Goal: Transaction & Acquisition: Purchase product/service

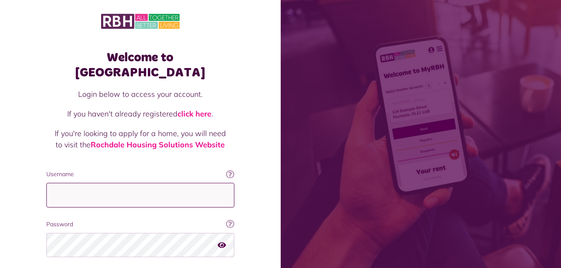
click at [107, 183] on input "Username" at bounding box center [140, 195] width 188 height 25
type input "**********"
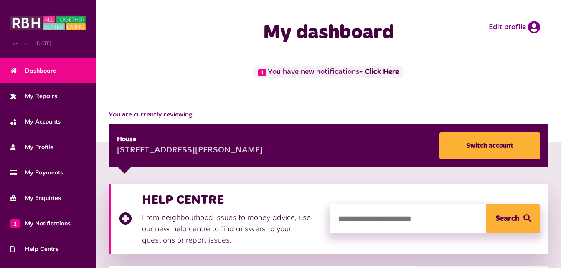
click at [383, 70] on link "- Click Here" at bounding box center [379, 72] width 40 height 8
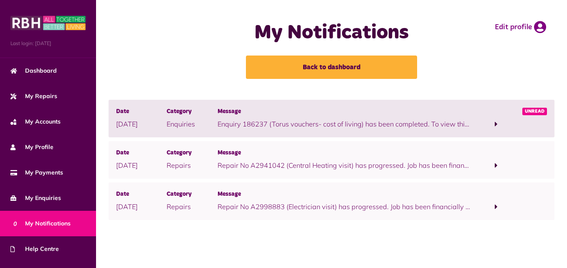
click at [495, 127] on span at bounding box center [496, 124] width 3 height 8
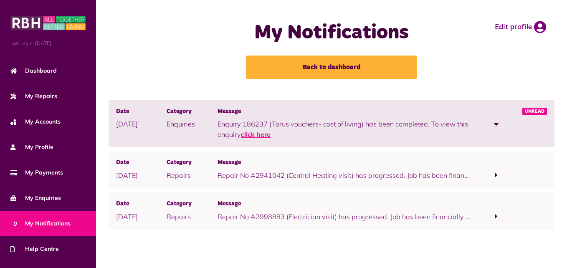
click at [264, 135] on link "click here" at bounding box center [256, 134] width 30 height 8
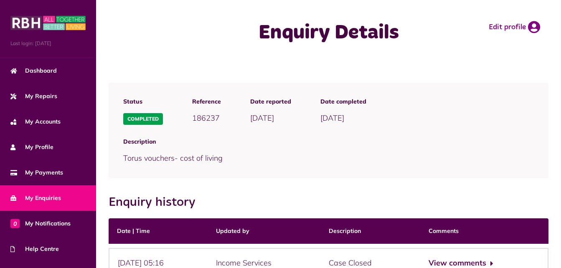
click at [500, 139] on span "Description" at bounding box center [328, 141] width 411 height 9
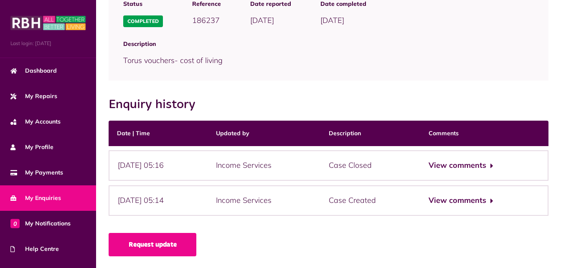
scroll to position [99, 0]
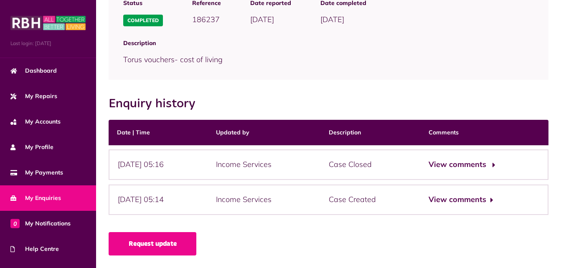
click at [480, 166] on button "View comments" at bounding box center [461, 165] width 65 height 12
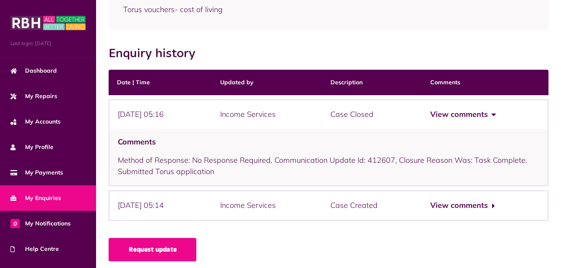
scroll to position [155, 0]
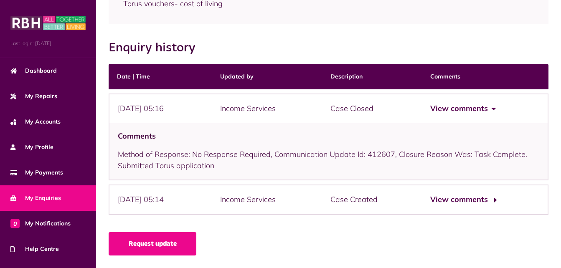
click at [478, 201] on button "View comments" at bounding box center [462, 200] width 65 height 12
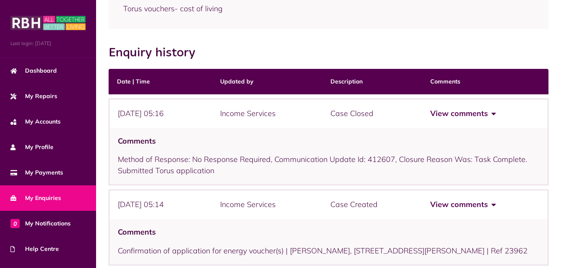
scroll to position [133, 0]
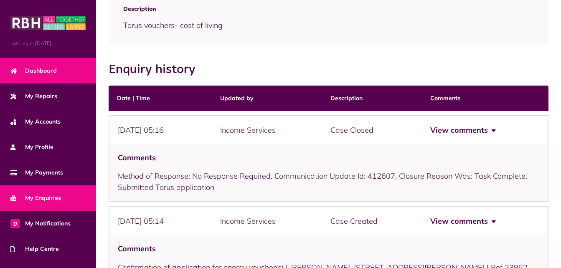
click at [56, 71] on link "Dashboard" at bounding box center [48, 70] width 96 height 25
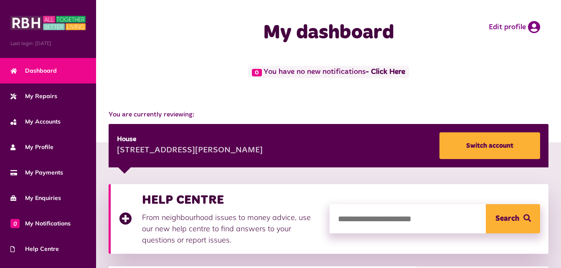
click at [311, 104] on div "You are currently reviewing: House 29 Steps Meadow Wardle OL12 9UJ Switch accou…" at bounding box center [328, 134] width 465 height 66
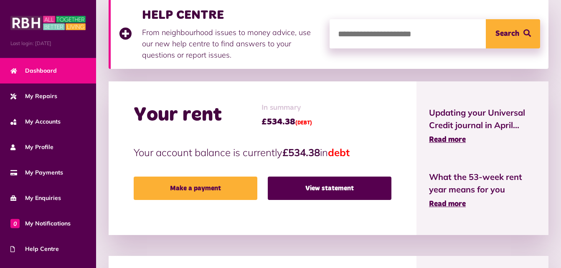
scroll to position [200, 0]
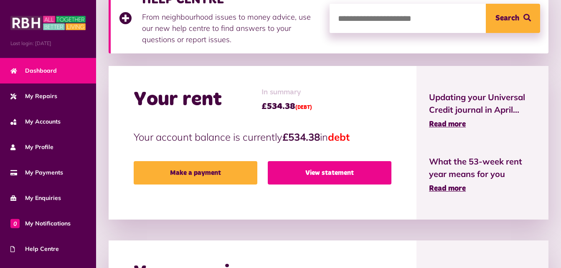
click at [291, 175] on link "View statement" at bounding box center [330, 172] width 124 height 23
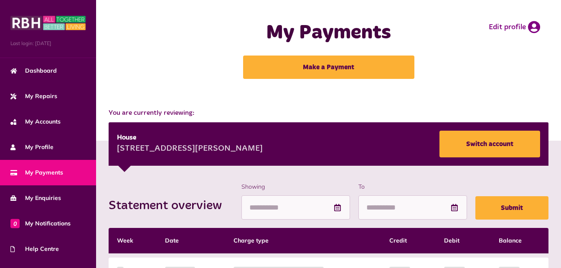
click at [484, 96] on div "My Payments Make a Payment Edit profile" at bounding box center [328, 50] width 465 height 100
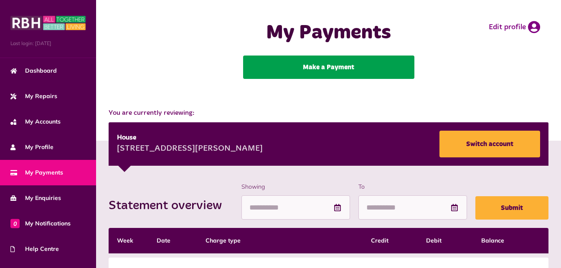
click at [348, 62] on link "Make a Payment" at bounding box center [328, 67] width 171 height 23
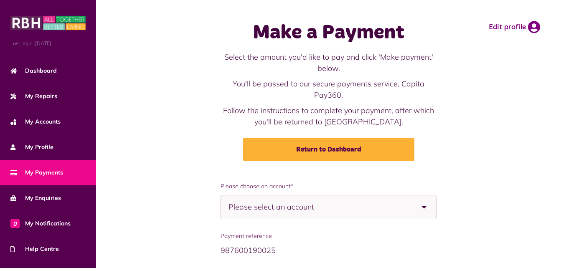
click at [558, 167] on div "Make a Payment Select the amount you'd like to pay and click 'Make payment' bel…" at bounding box center [328, 91] width 465 height 182
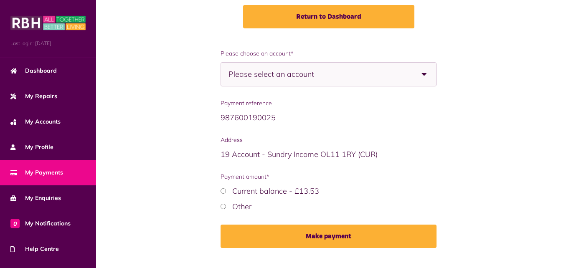
scroll to position [134, 0]
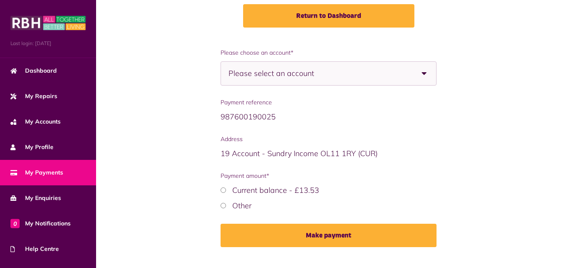
click at [431, 74] on b at bounding box center [424, 73] width 23 height 23
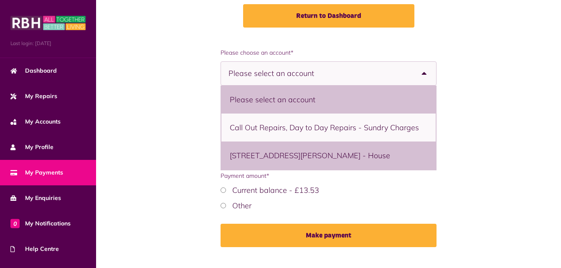
click at [415, 150] on li "29 Steps Meadow, Wardle, Rochdale, OL12 9UJ - House" at bounding box center [328, 156] width 214 height 28
select select "**********"
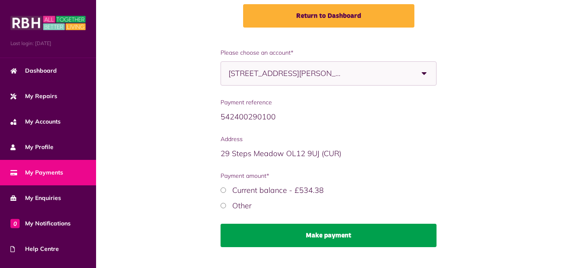
click at [343, 238] on button "Make payment" at bounding box center [329, 235] width 216 height 23
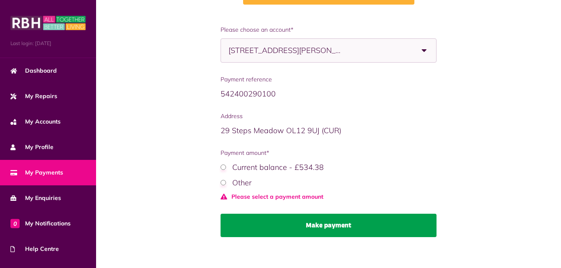
scroll to position [163, 0]
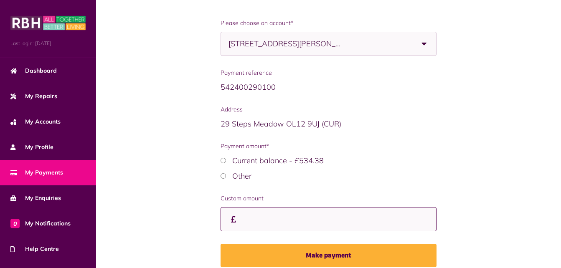
click at [274, 220] on input "Custom amount" at bounding box center [329, 219] width 216 height 25
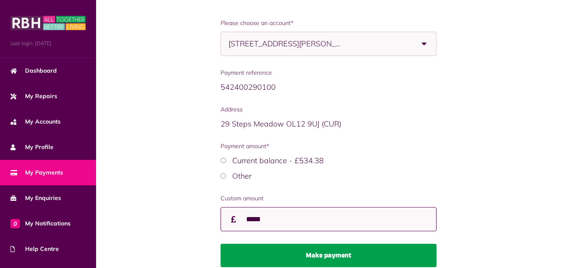
type input "*****"
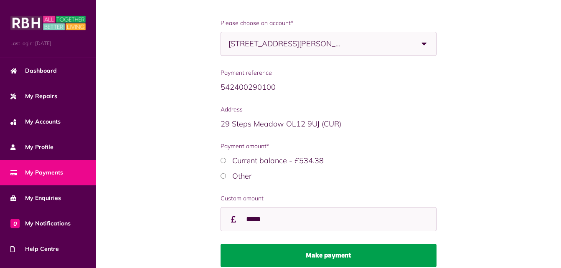
click at [309, 255] on button "Make payment" at bounding box center [329, 255] width 216 height 23
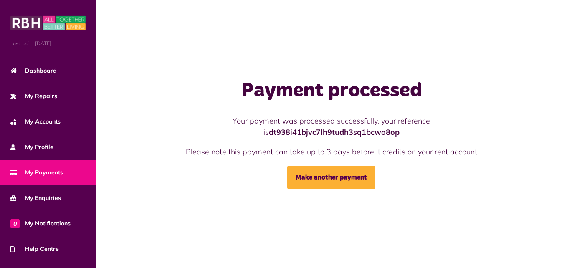
click at [248, 248] on div "Payment processed Your payment was processed successfully, your reference is dt…" at bounding box center [331, 134] width 471 height 268
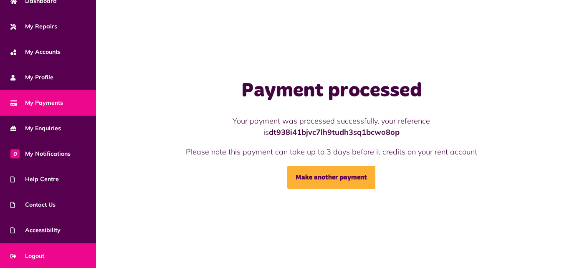
click at [63, 252] on link "Logout" at bounding box center [48, 255] width 96 height 25
